Goal: Transaction & Acquisition: Purchase product/service

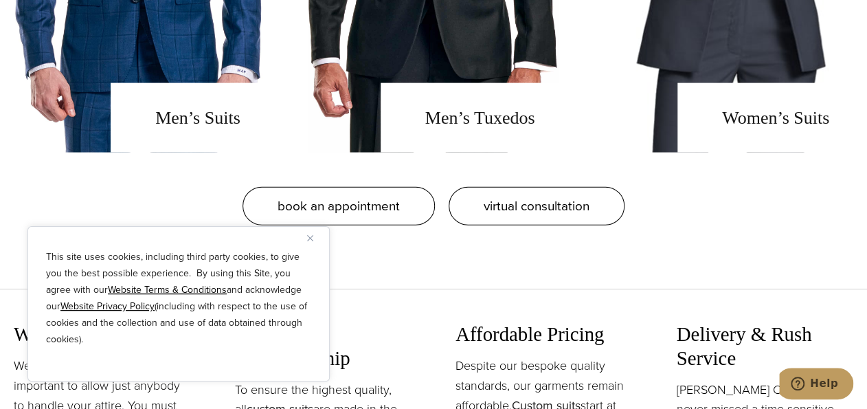
scroll to position [1209, 0]
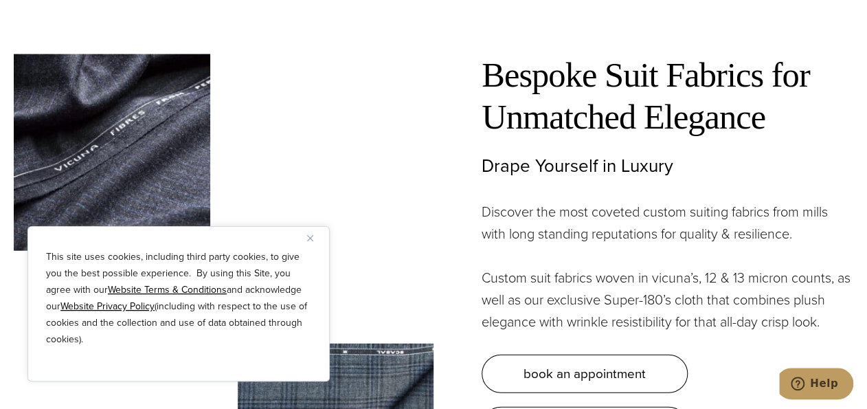
scroll to position [3626, 0]
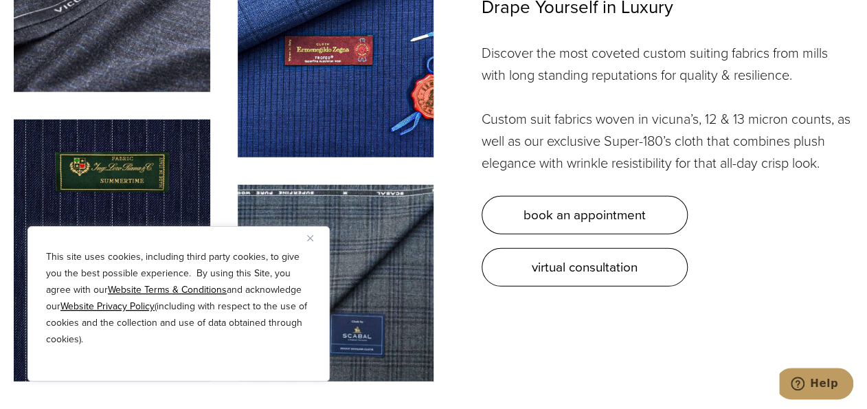
click at [152, 187] on img at bounding box center [112, 250] width 196 height 262
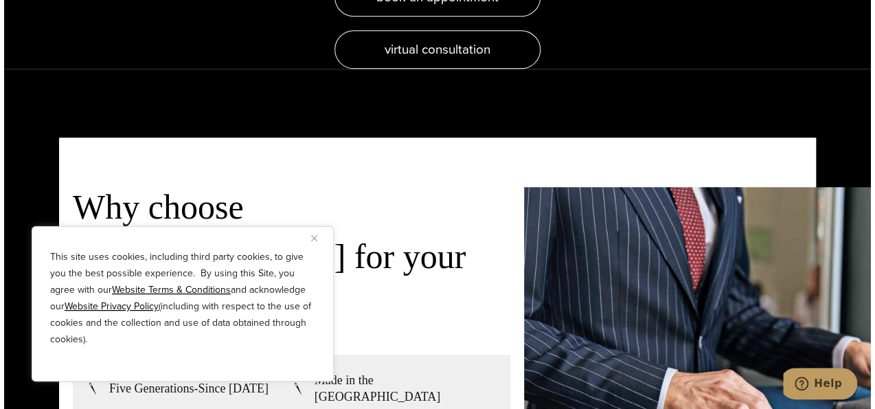
scroll to position [2747, 0]
